Goal: Task Accomplishment & Management: Manage account settings

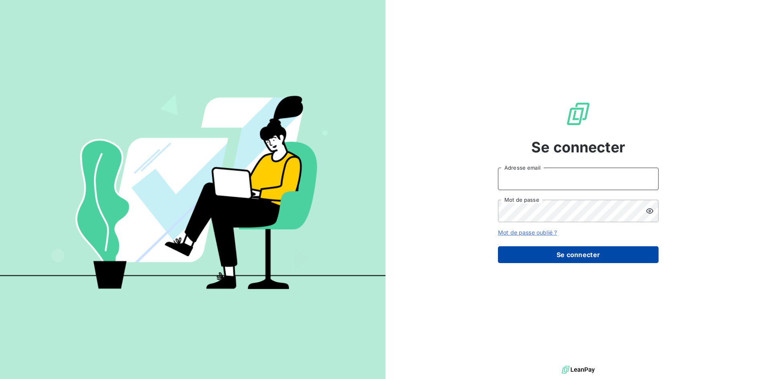
type input "[EMAIL_ADDRESS][DOMAIN_NAME]"
click at [547, 254] on button "Se connecter" at bounding box center [578, 254] width 161 height 17
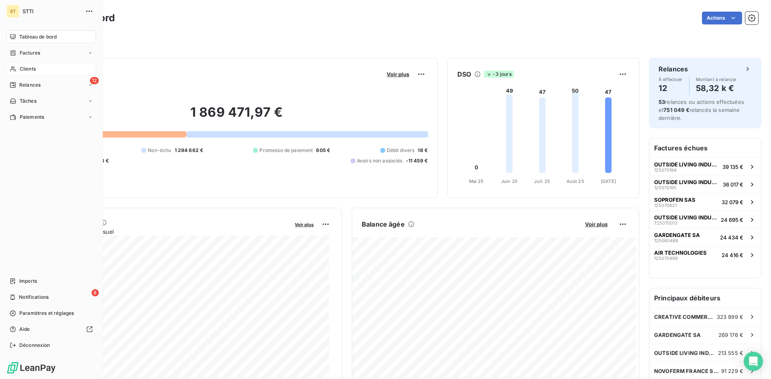
click at [21, 69] on span "Clients" at bounding box center [28, 68] width 16 height 7
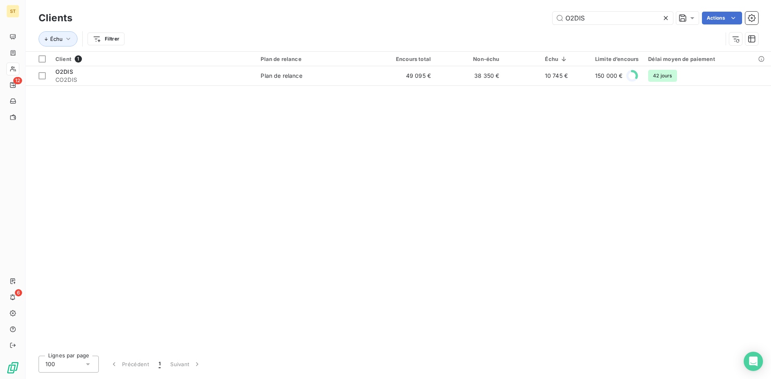
type input "O2DIS"
drag, startPoint x: 601, startPoint y: 20, endPoint x: 529, endPoint y: 20, distance: 71.8
click at [529, 20] on div "O2DIS Actions" at bounding box center [420, 18] width 676 height 13
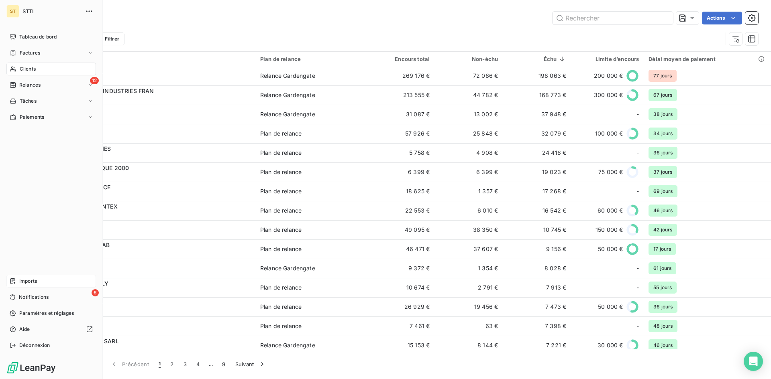
click at [23, 281] on span "Imports" at bounding box center [28, 281] width 18 height 7
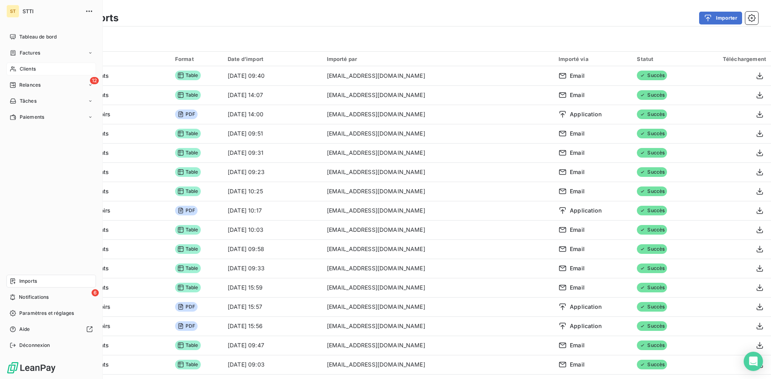
click at [31, 69] on span "Clients" at bounding box center [28, 68] width 16 height 7
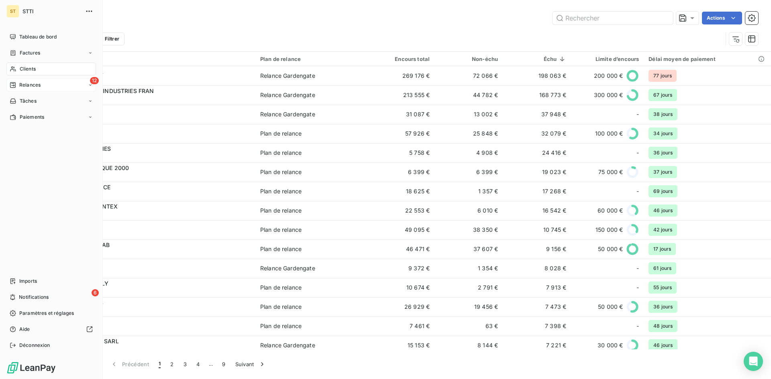
click at [24, 86] on span "Relances" at bounding box center [29, 84] width 21 height 7
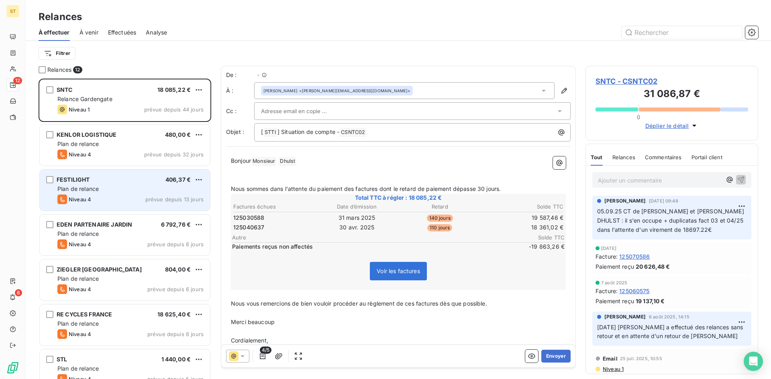
scroll to position [295, 167]
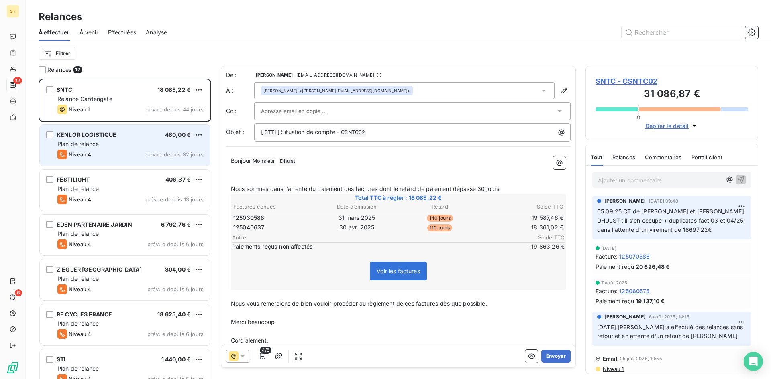
click at [98, 139] on div "KENLOR LOGISTIQUE 480,00 € Plan de relance Niveau 4 prévue depuis 32 jours" at bounding box center [125, 145] width 170 height 41
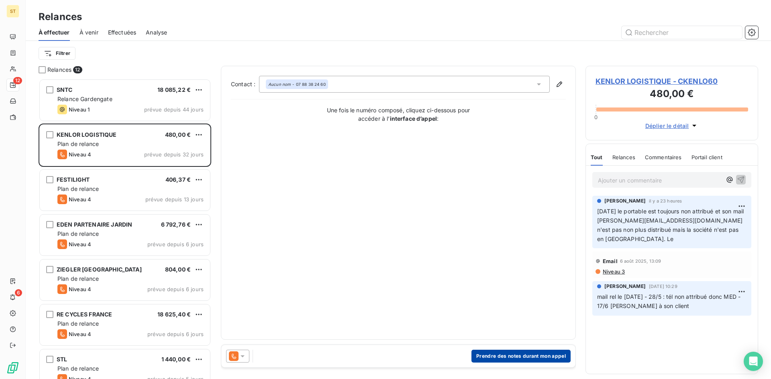
click at [493, 356] on button "Prendre des notes durant mon appel" at bounding box center [520, 356] width 99 height 13
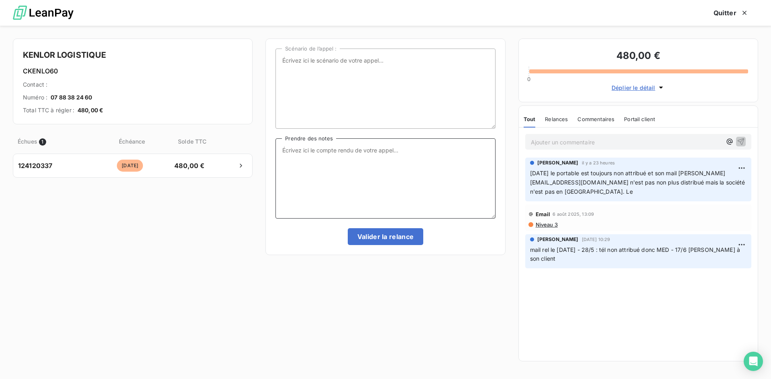
click at [321, 161] on textarea "Prendre des notes" at bounding box center [385, 178] width 220 height 80
type textarea "Impossible de les contacter comme ci la société était fermée ???"
click at [385, 238] on button "Valider la relance" at bounding box center [386, 236] width 76 height 17
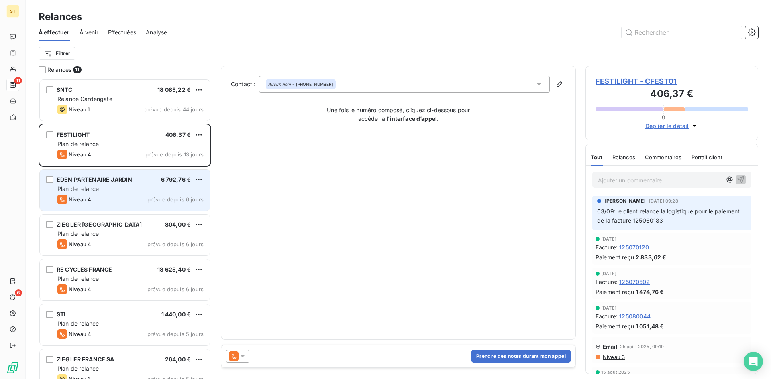
click at [138, 192] on div "Plan de relance" at bounding box center [130, 189] width 146 height 8
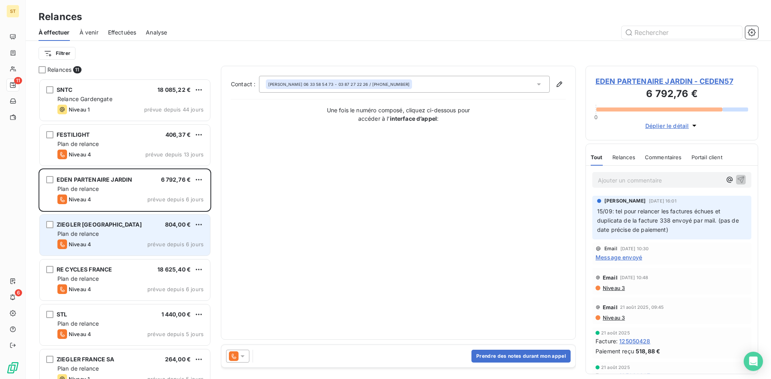
click at [111, 238] on div "ZIEGLER [GEOGRAPHIC_DATA] 804,00 € Plan de relance Niveau 4 prévue depuis 6 jou…" at bounding box center [125, 235] width 170 height 41
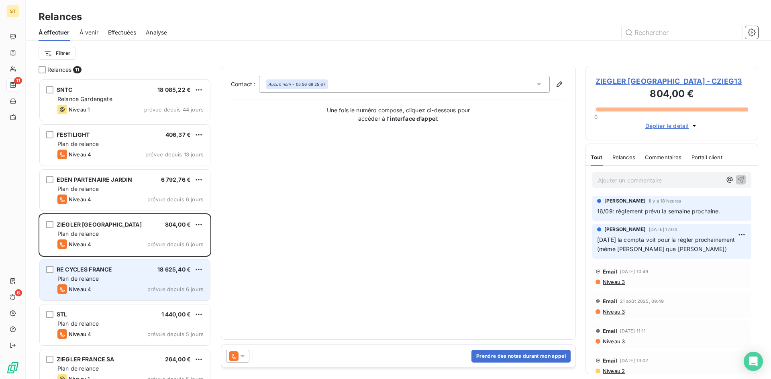
click at [125, 296] on div "RE CYCLES FRANCE 18 625,40 € Plan de relance Niveau 4 prévue depuis 6 jours" at bounding box center [125, 280] width 170 height 41
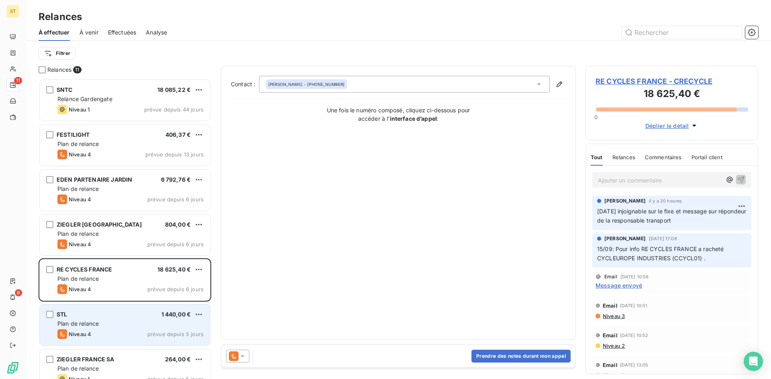
click at [114, 324] on div "Plan de relance" at bounding box center [130, 324] width 146 height 8
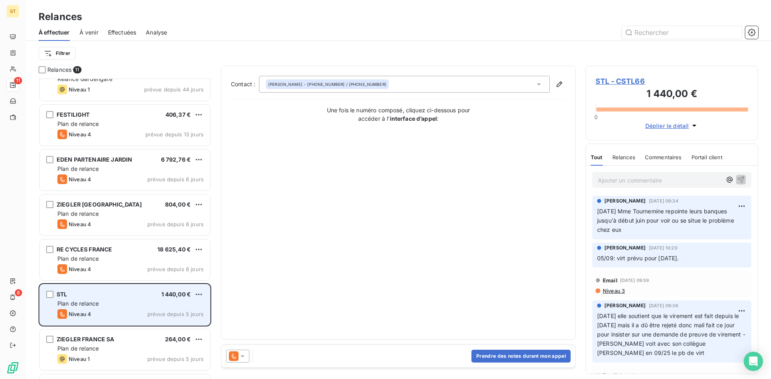
scroll to position [41, 0]
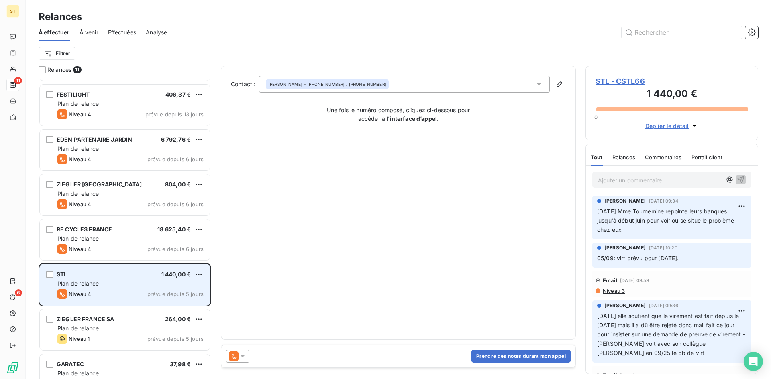
click at [115, 326] on div "Plan de relance" at bounding box center [130, 329] width 146 height 8
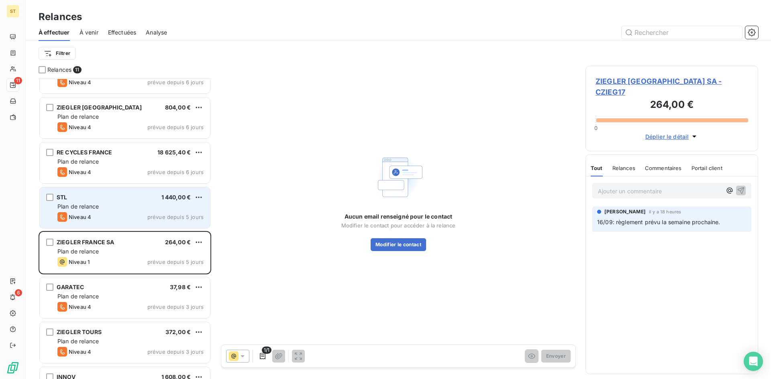
scroll to position [121, 0]
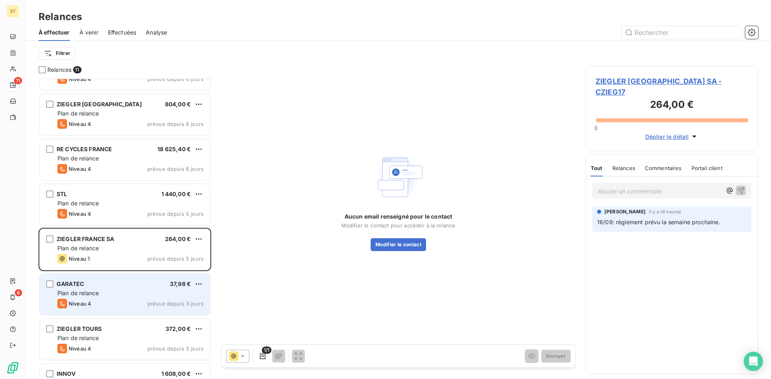
click at [108, 297] on div "GARATEC 37,98 € Plan de relance Niveau 4 prévue depuis 3 jours" at bounding box center [125, 294] width 170 height 41
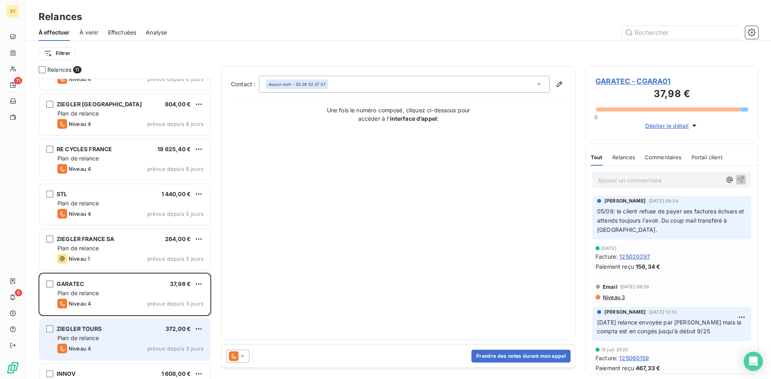
click at [117, 342] on div "Plan de relance" at bounding box center [130, 338] width 146 height 8
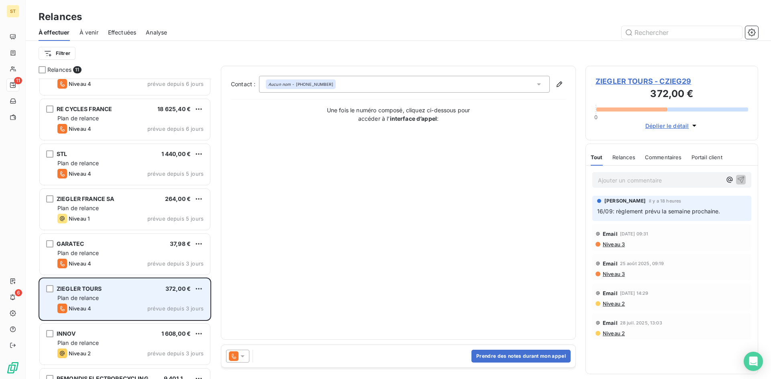
scroll to position [194, 0]
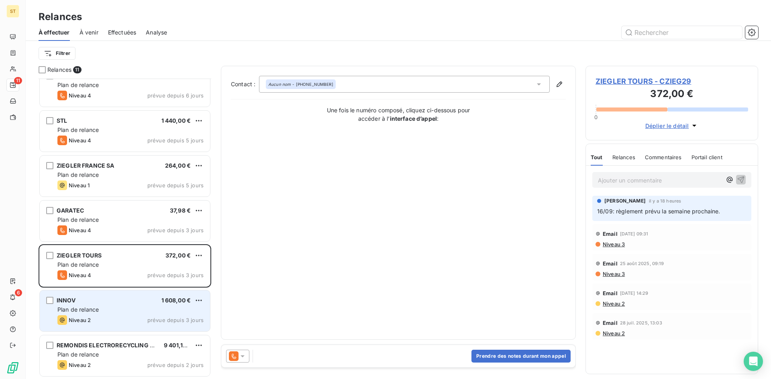
click at [108, 315] on div "Niveau 2 prévue depuis 3 jours" at bounding box center [130, 320] width 146 height 10
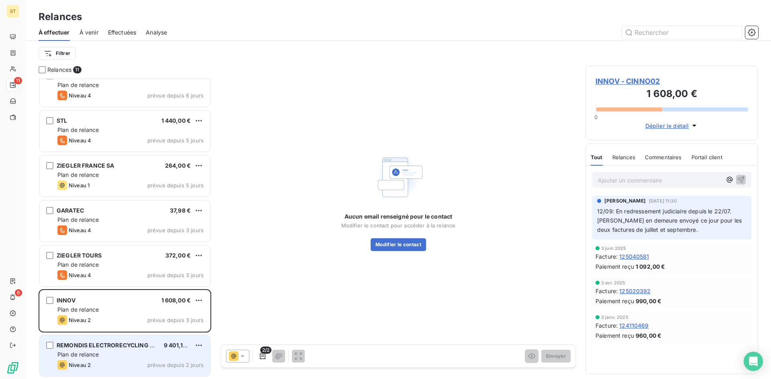
click at [112, 360] on div "REMONDIS ELECTRORECYCLING SAS 9 401,14 € Plan de relance Niveau 2 prévue depuis…" at bounding box center [125, 356] width 170 height 41
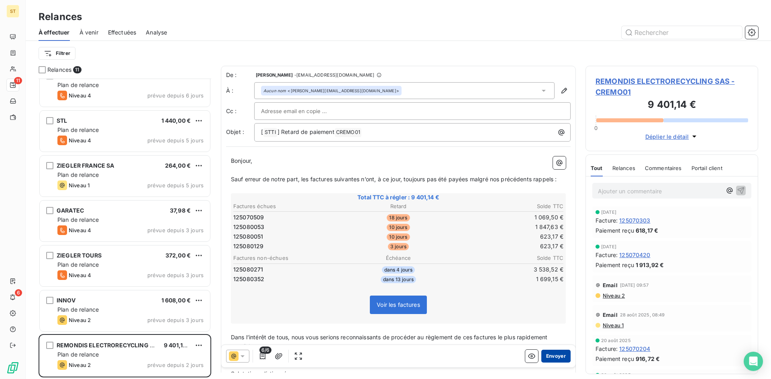
click at [545, 355] on button "Envoyer" at bounding box center [555, 356] width 29 height 13
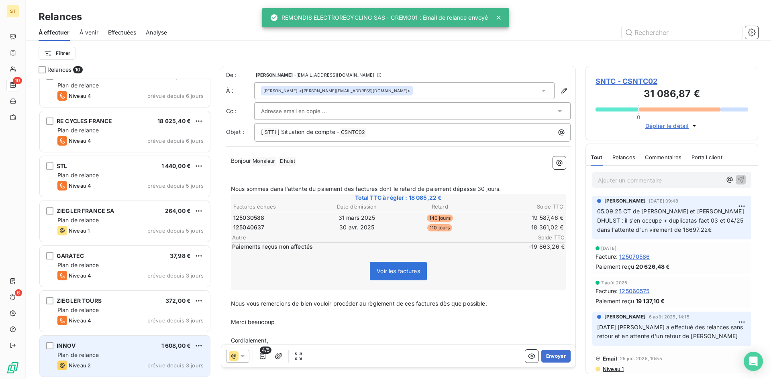
scroll to position [149, 0]
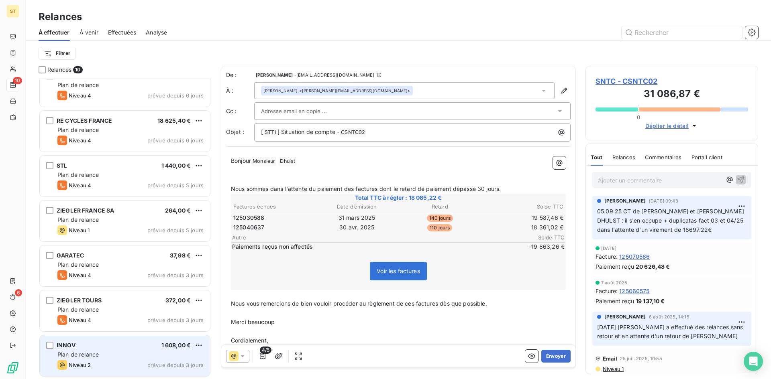
click at [142, 356] on div "Plan de relance" at bounding box center [130, 355] width 146 height 8
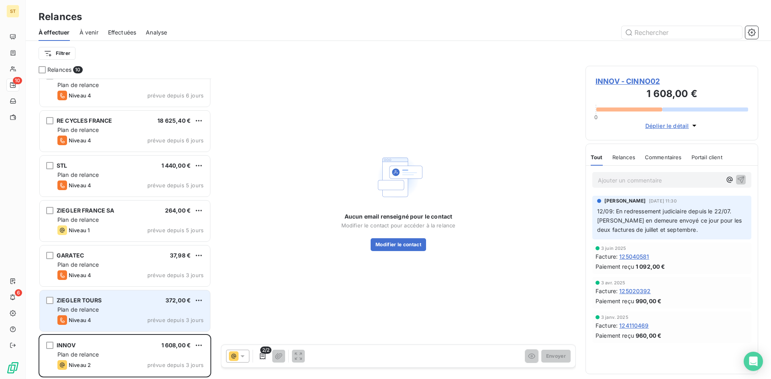
click at [130, 316] on div "Niveau 4 prévue depuis 3 jours" at bounding box center [130, 320] width 146 height 10
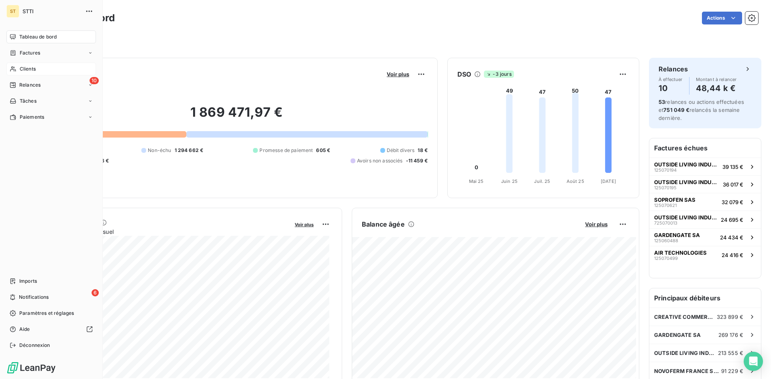
click at [34, 67] on span "Clients" at bounding box center [28, 68] width 16 height 7
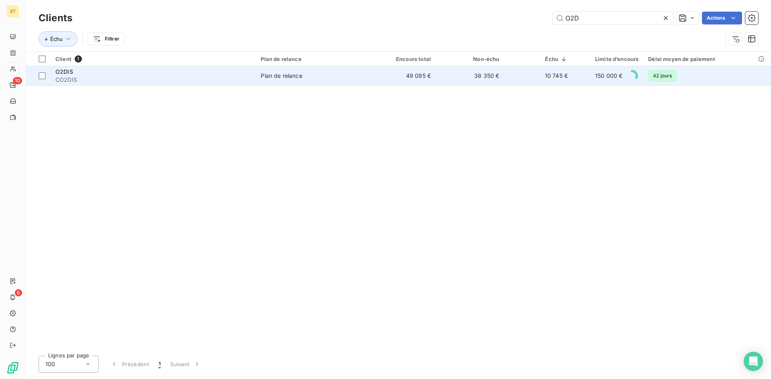
type input "O2D"
click at [263, 82] on td "Plan de relance" at bounding box center [311, 75] width 111 height 19
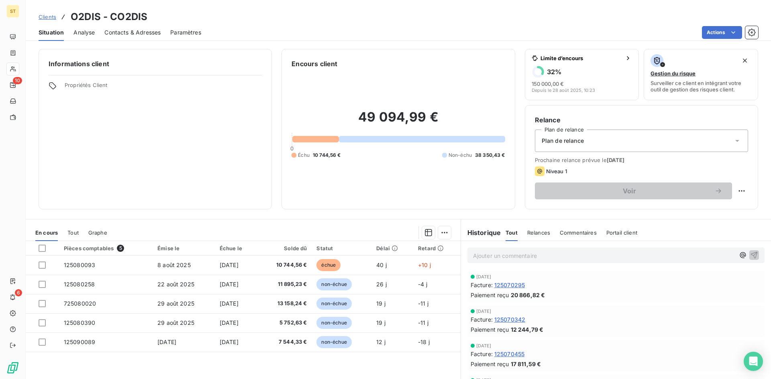
click at [45, 17] on span "Clients" at bounding box center [48, 17] width 18 height 6
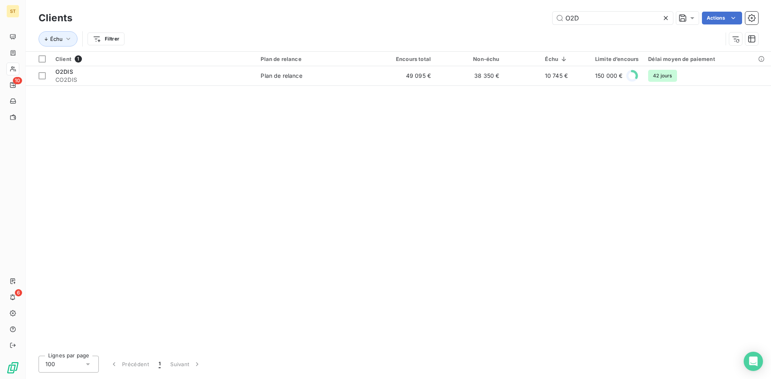
drag, startPoint x: 581, startPoint y: 19, endPoint x: 529, endPoint y: 16, distance: 51.8
click at [531, 17] on div "O2D Actions" at bounding box center [420, 18] width 676 height 13
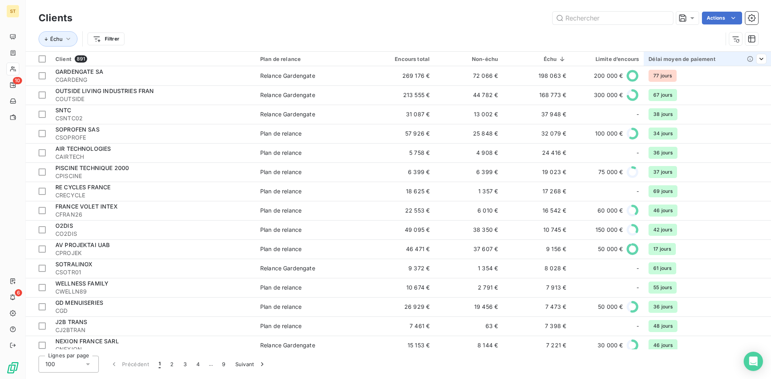
click at [672, 59] on div "Délai moyen de paiement" at bounding box center [707, 59] width 118 height 6
click at [667, 57] on div "Délai moyen de paiement" at bounding box center [707, 59] width 118 height 6
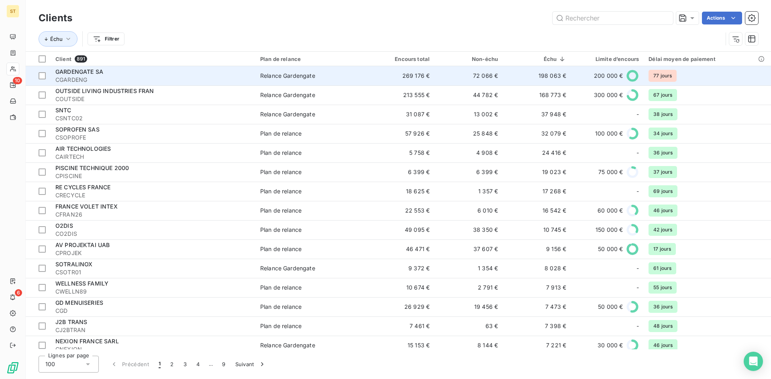
click at [83, 80] on span "CGARDENG" at bounding box center [152, 80] width 195 height 8
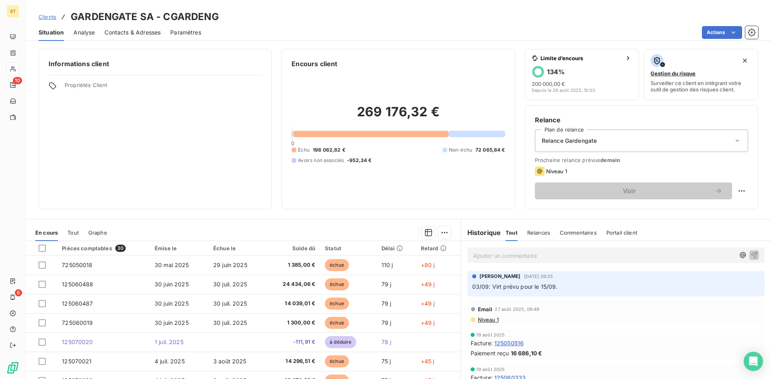
click at [46, 18] on span "Clients" at bounding box center [48, 17] width 18 height 6
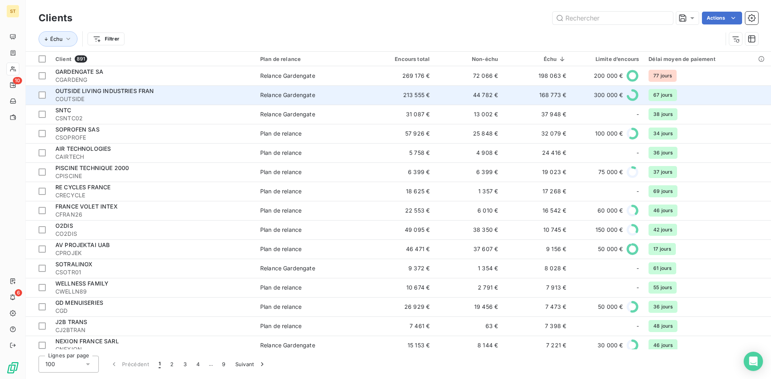
click at [554, 96] on td "168 773 €" at bounding box center [536, 94] width 68 height 19
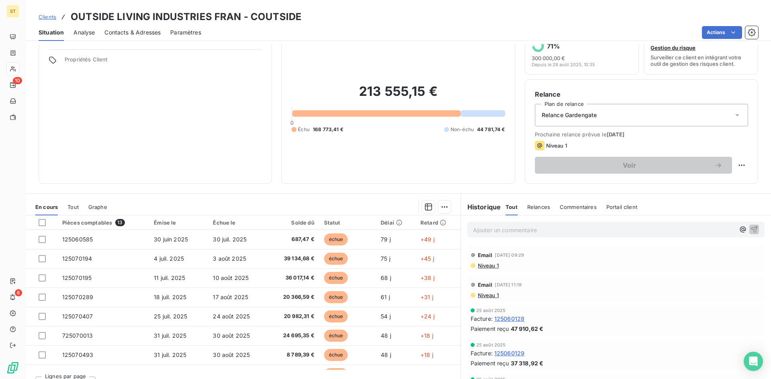
scroll to position [41, 0]
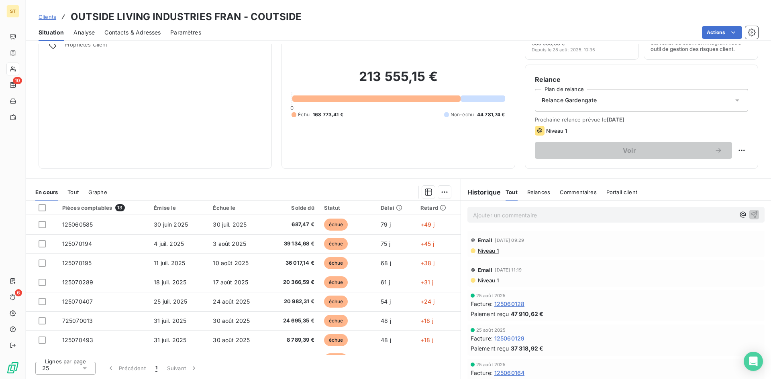
click at [41, 20] on link "Clients" at bounding box center [48, 17] width 18 height 8
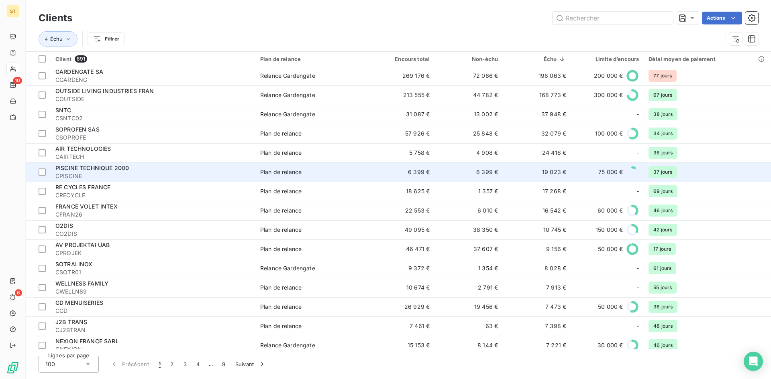
click at [77, 175] on span "CPISCINE" at bounding box center [152, 176] width 195 height 8
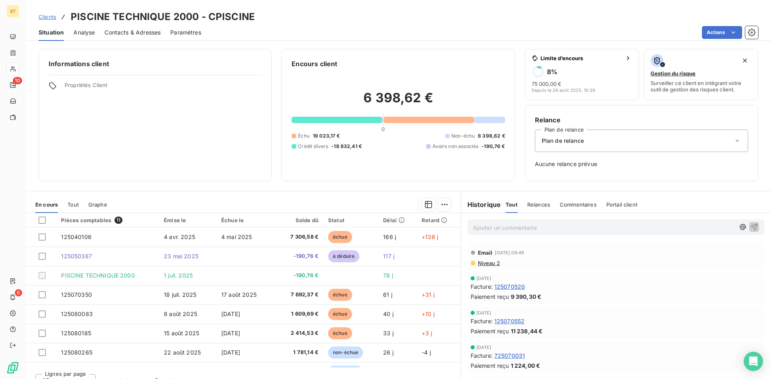
click at [51, 19] on span "Clients" at bounding box center [48, 17] width 18 height 6
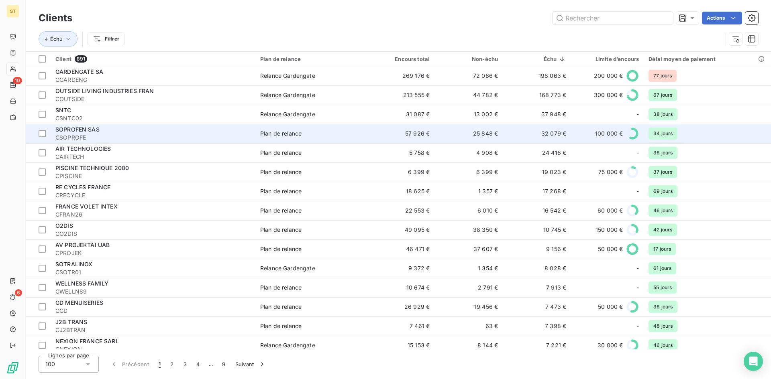
click at [79, 135] on span "CSOPROFE" at bounding box center [152, 138] width 195 height 8
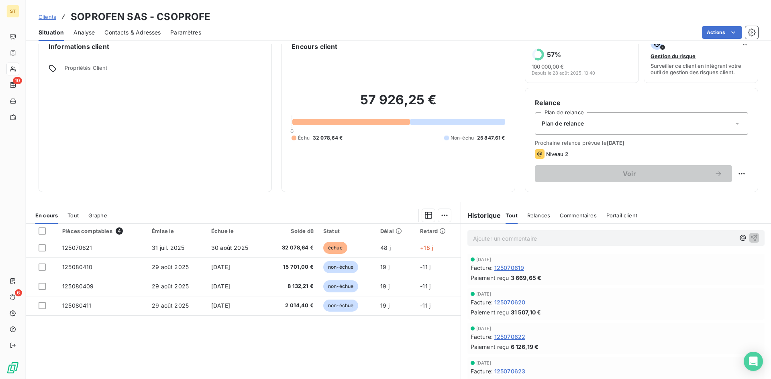
scroll to position [41, 0]
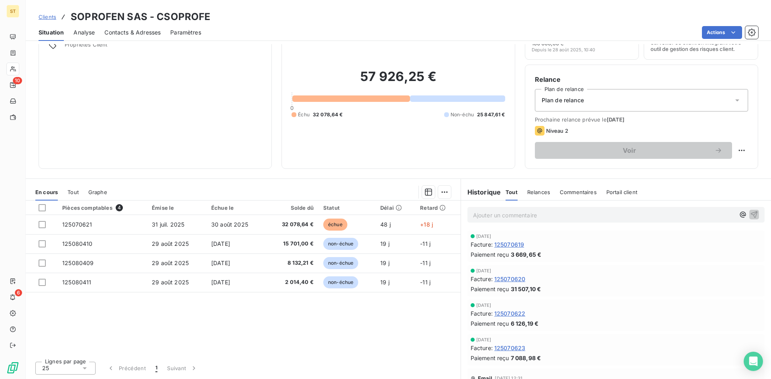
click at [48, 18] on span "Clients" at bounding box center [48, 17] width 18 height 6
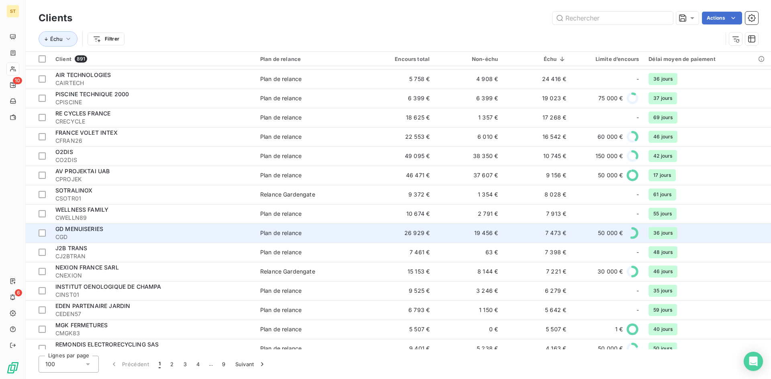
scroll to position [80, 0]
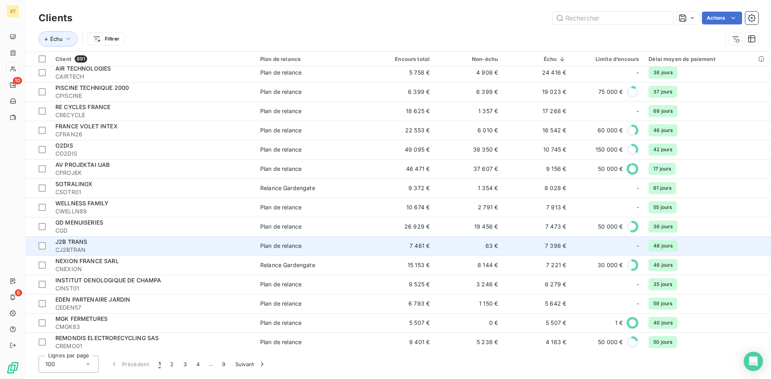
click at [74, 246] on span "CJ2BTRAN" at bounding box center [152, 250] width 195 height 8
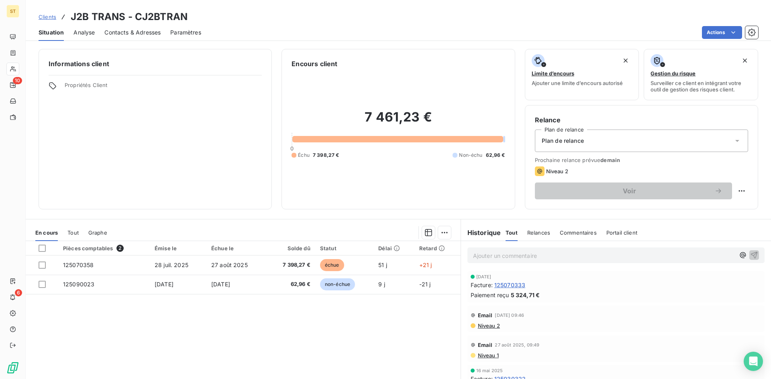
click at [52, 18] on span "Clients" at bounding box center [48, 17] width 18 height 6
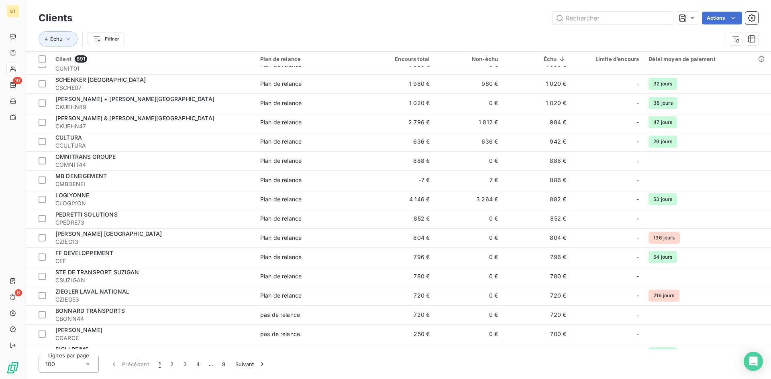
scroll to position [843, 0]
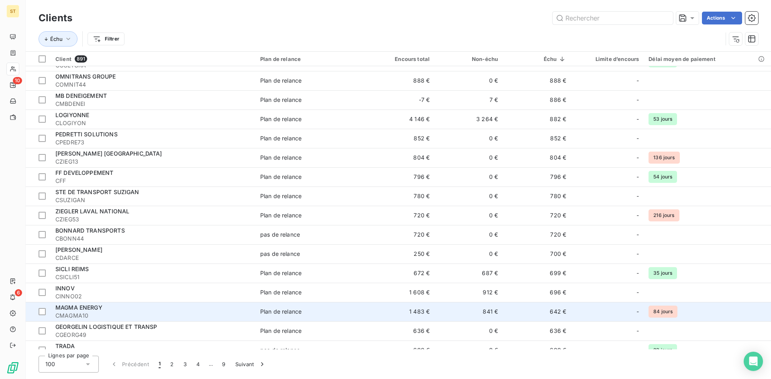
click at [110, 316] on span "CMAGMA10" at bounding box center [152, 316] width 195 height 8
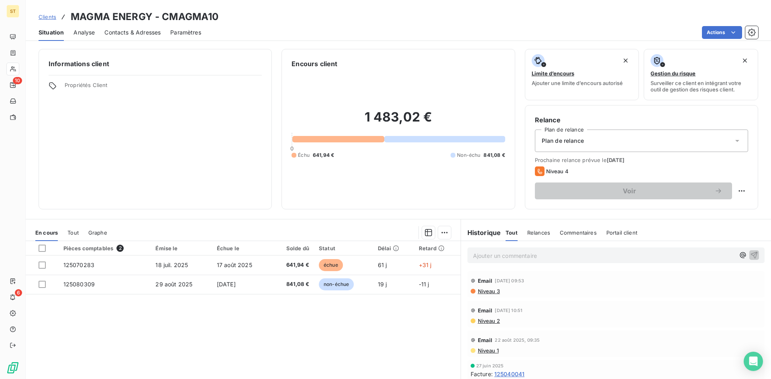
click at [51, 19] on span "Clients" at bounding box center [48, 17] width 18 height 6
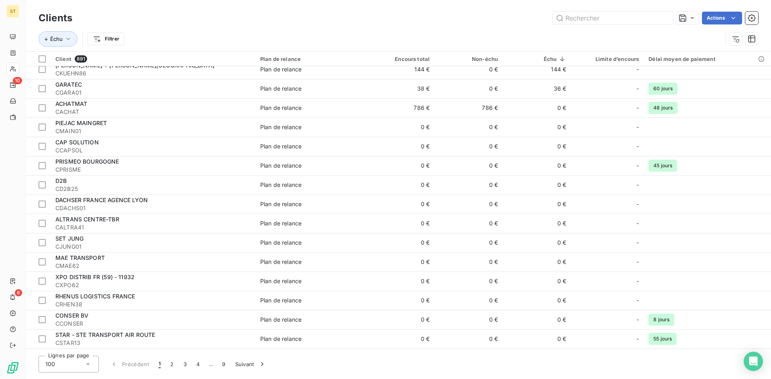
scroll to position [1643, 0]
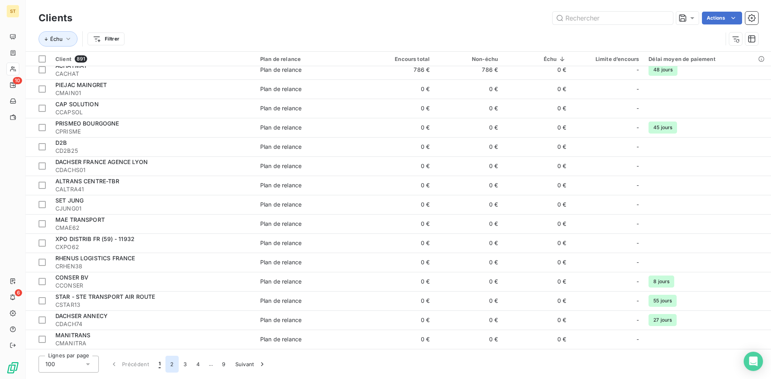
click at [173, 367] on button "2" at bounding box center [171, 364] width 13 height 17
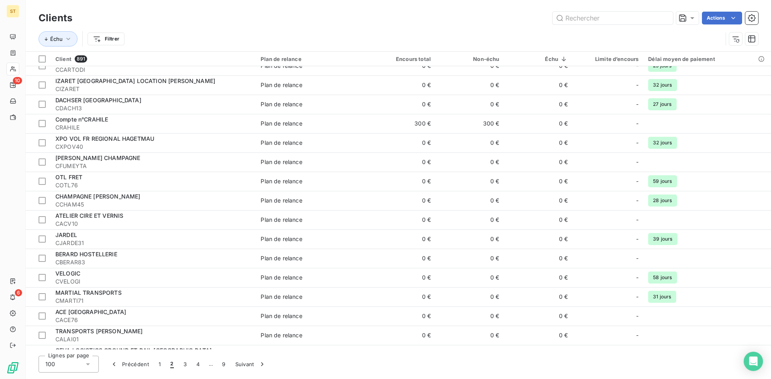
scroll to position [0, 0]
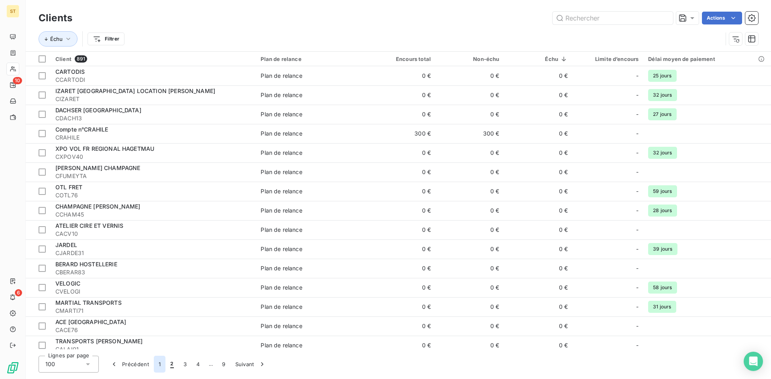
click at [160, 363] on button "1" at bounding box center [160, 364] width 12 height 17
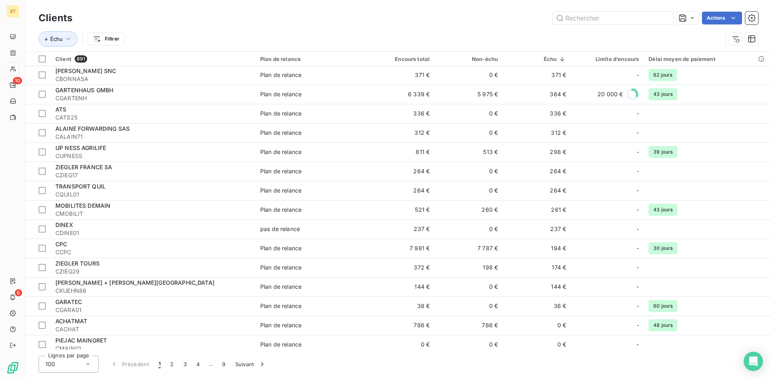
scroll to position [1485, 0]
